Goal: Find specific page/section

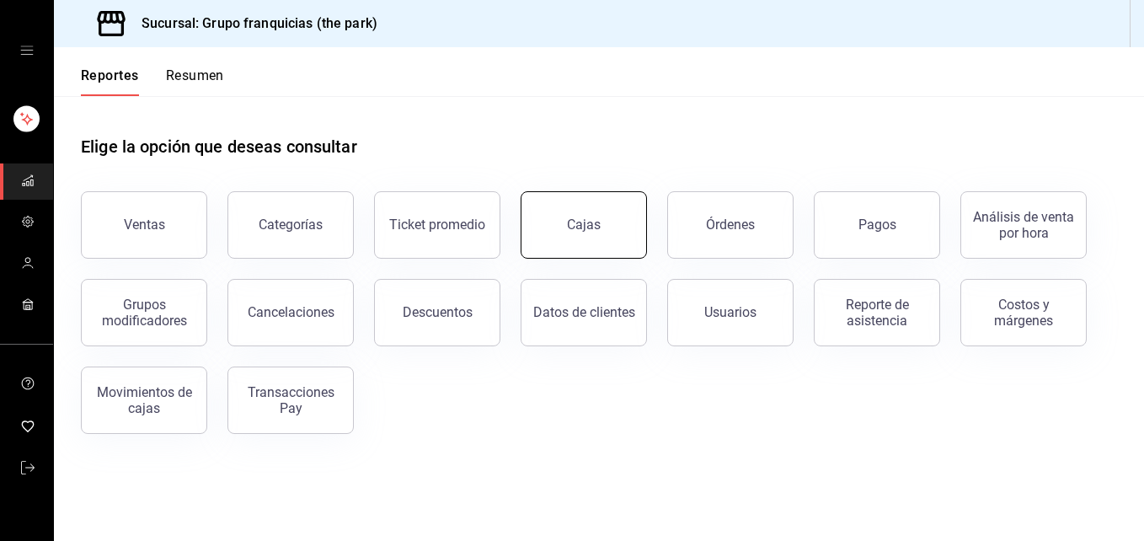
click at [598, 246] on button "Cajas" at bounding box center [584, 224] width 126 height 67
click at [565, 228] on button "Cajas" at bounding box center [584, 224] width 126 height 67
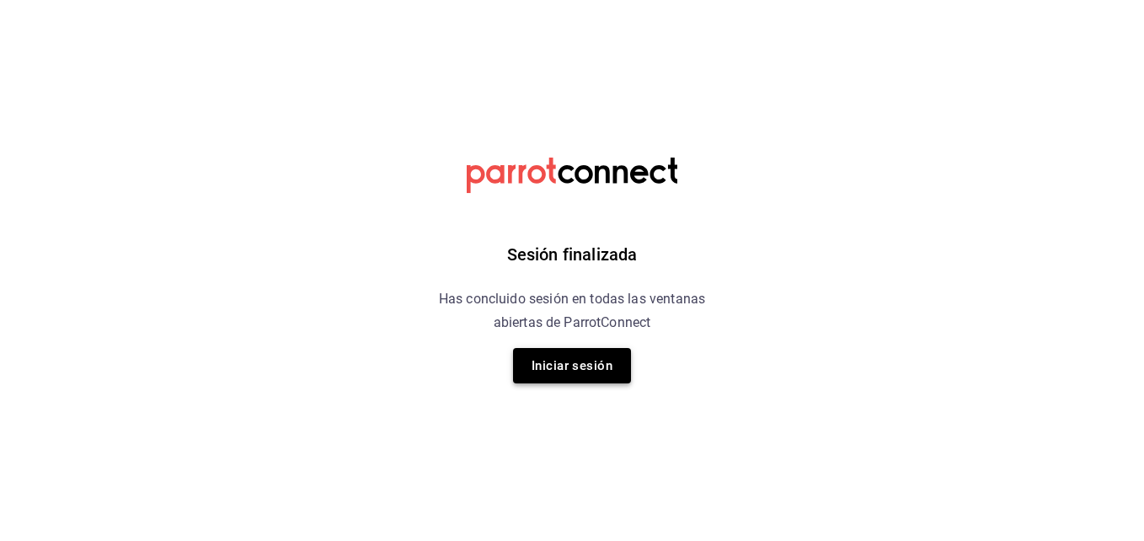
click at [541, 362] on button "Iniciar sesión" at bounding box center [572, 365] width 118 height 35
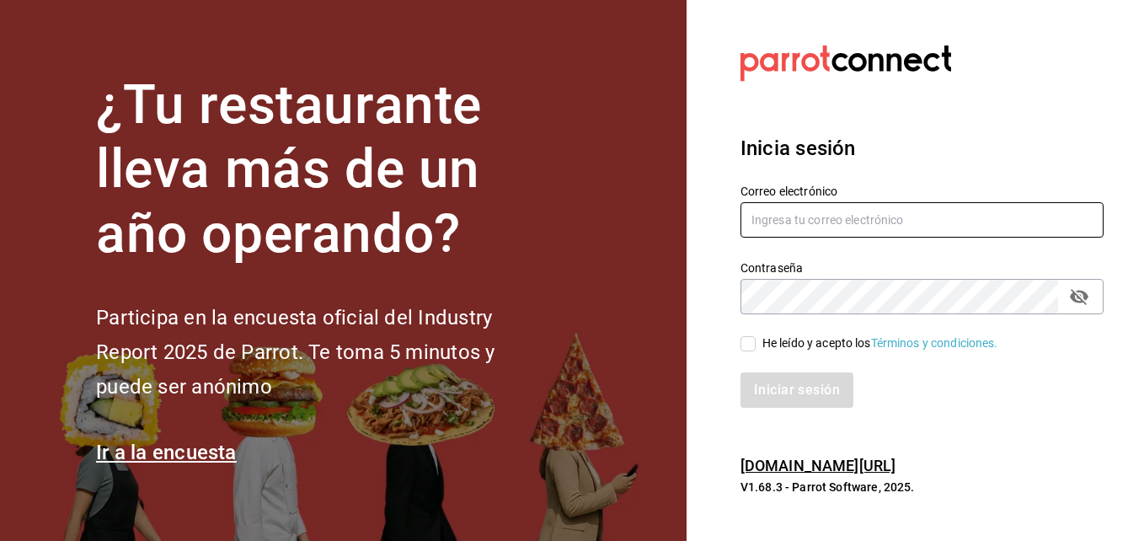
type input "andres237@hotmail.com"
click at [763, 339] on div "He leído y acepto los Términos y condiciones." at bounding box center [881, 344] width 236 height 18
click at [756, 339] on input "He leído y acepto los Términos y condiciones." at bounding box center [748, 343] width 15 height 15
checkbox input "true"
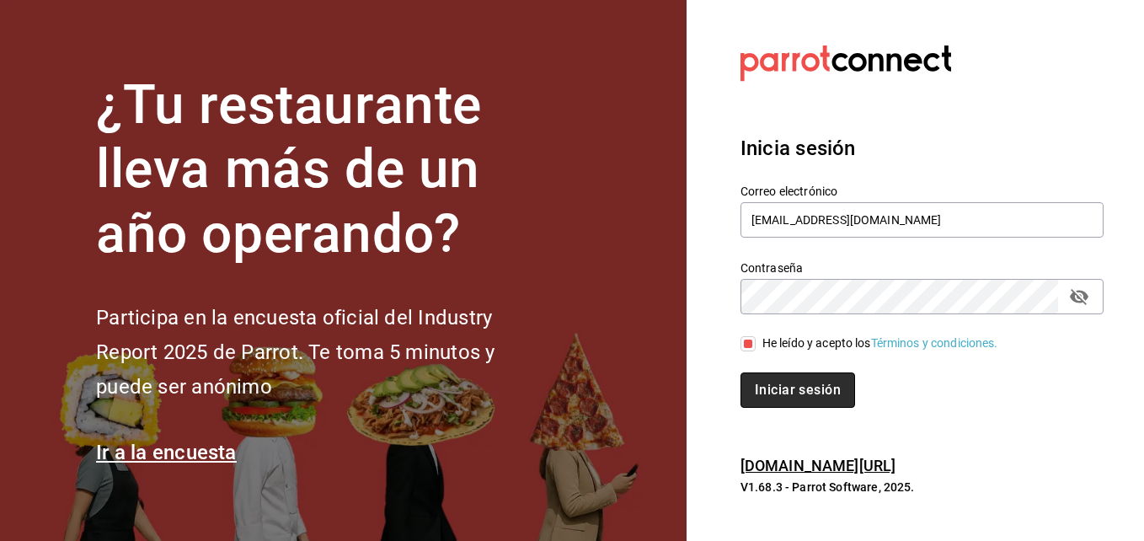
click at [784, 387] on button "Iniciar sesión" at bounding box center [798, 389] width 115 height 35
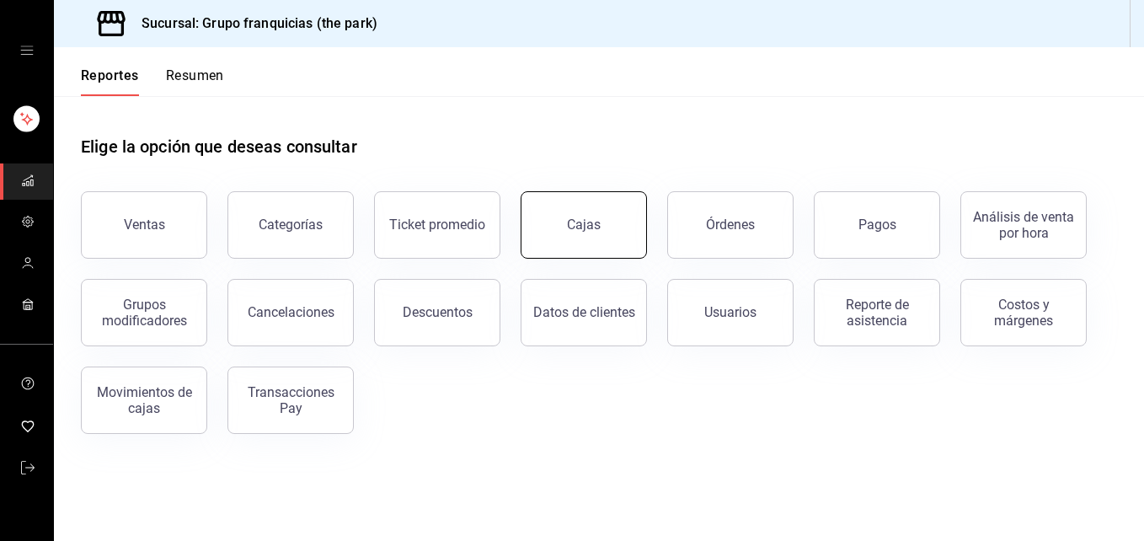
click at [603, 214] on button "Cajas" at bounding box center [584, 224] width 126 height 67
